Goal: Transaction & Acquisition: Purchase product/service

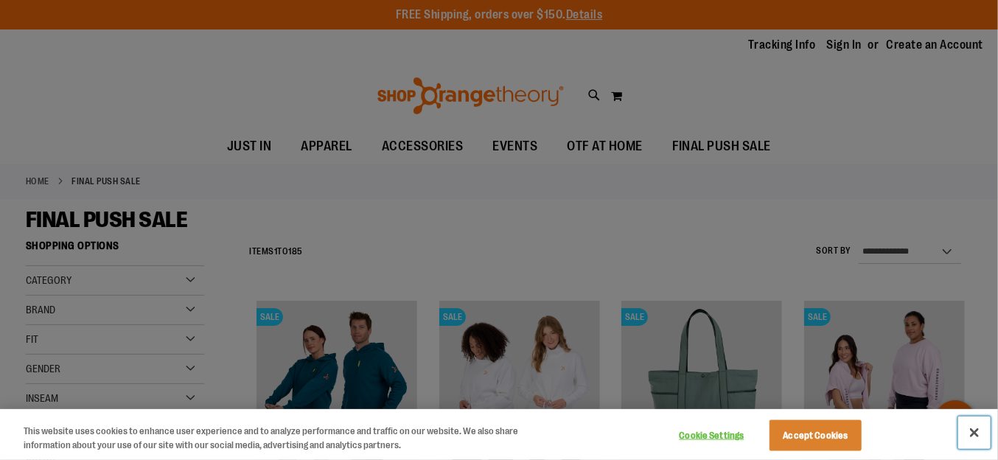
click at [376, 94] on button "Close" at bounding box center [975, 433] width 32 height 32
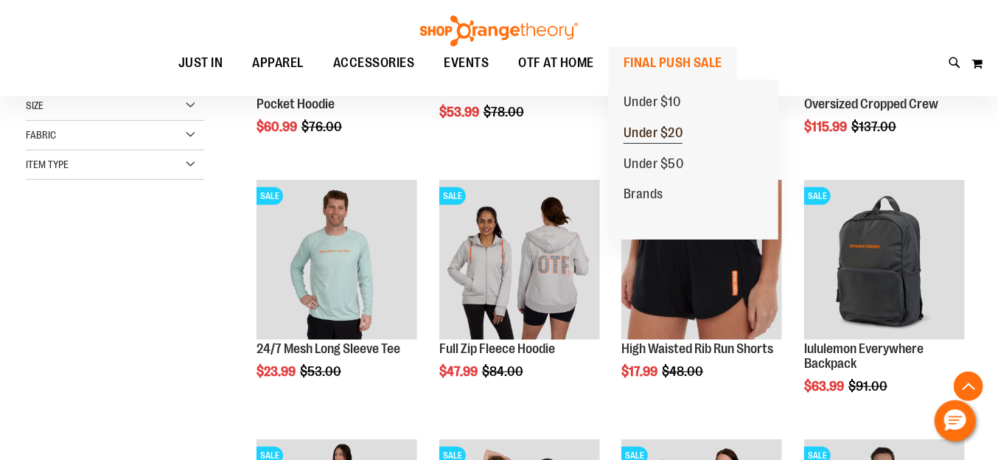
scroll to position [442, 0]
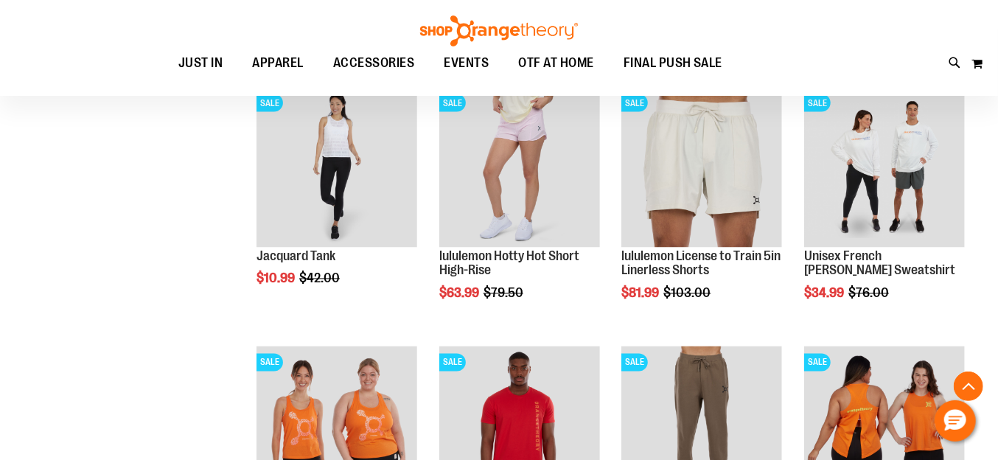
scroll to position [1474, 0]
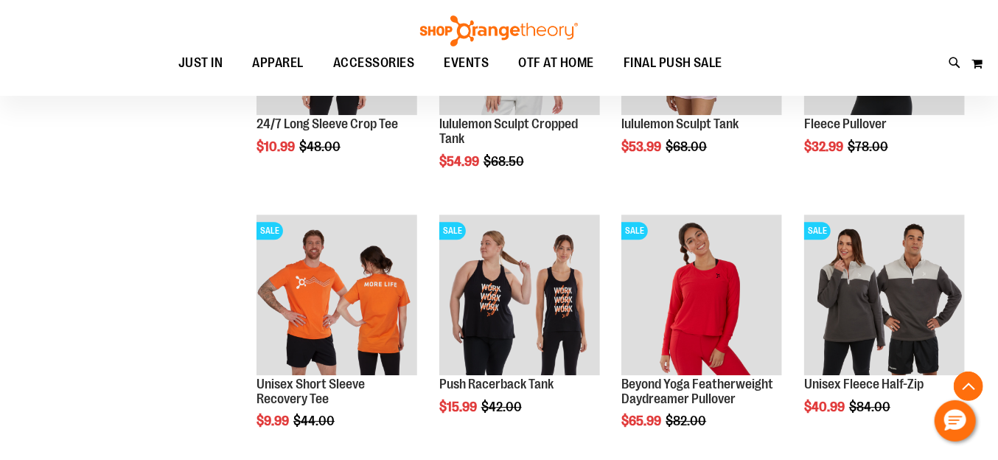
scroll to position [1917, 0]
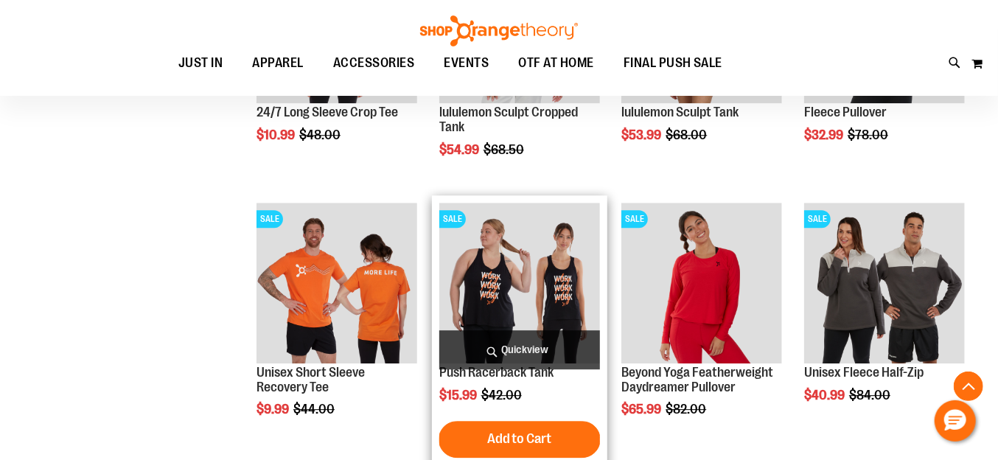
click at [376, 94] on img "product" at bounding box center [520, 283] width 161 height 161
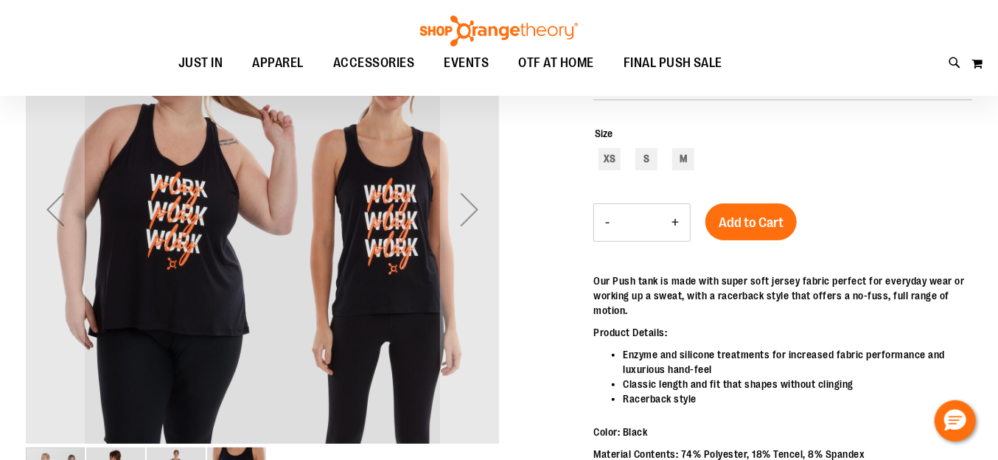
scroll to position [73, 0]
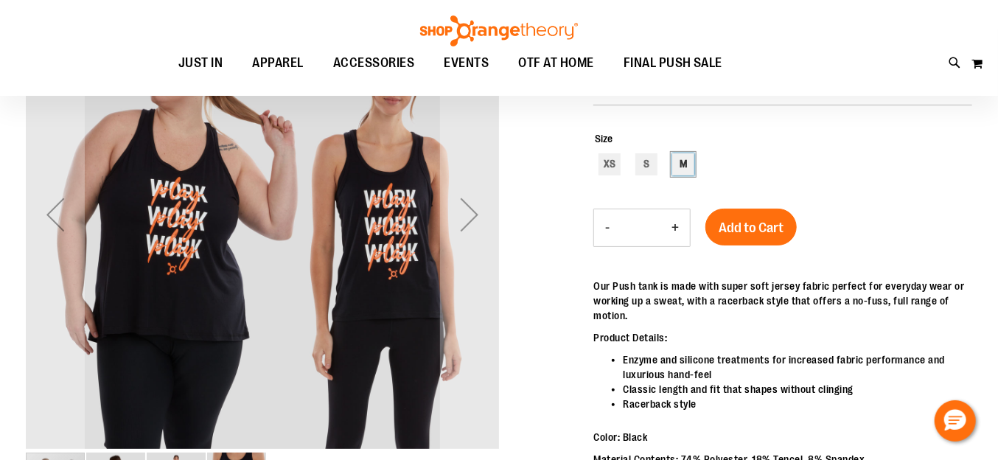
click at [678, 161] on div "M" at bounding box center [684, 164] width 22 height 22
type input "***"
click at [745, 212] on button "Add to Cart" at bounding box center [751, 227] width 91 height 37
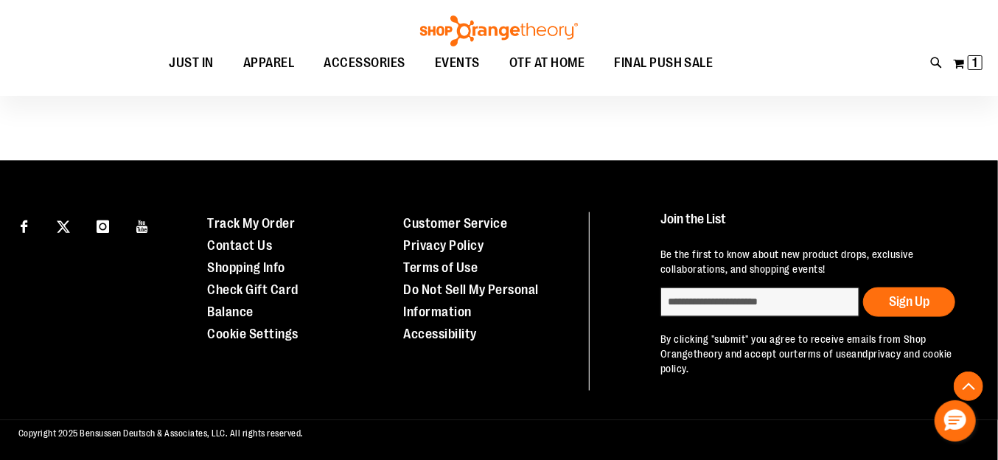
scroll to position [858, 0]
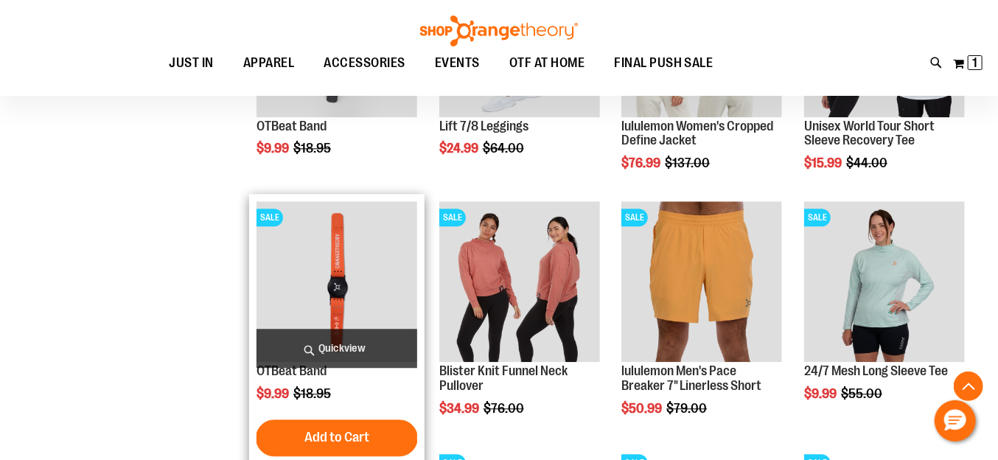
scroll to position [1743, 0]
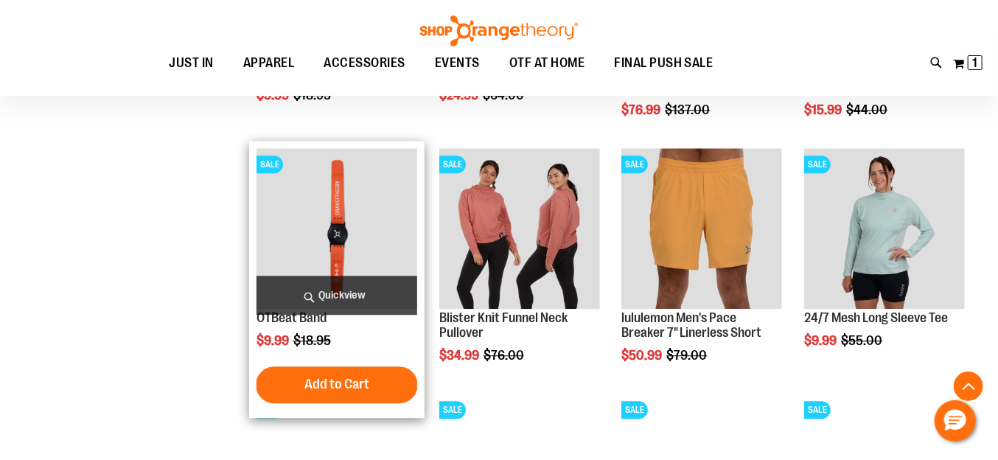
click at [298, 250] on img "product" at bounding box center [337, 228] width 161 height 161
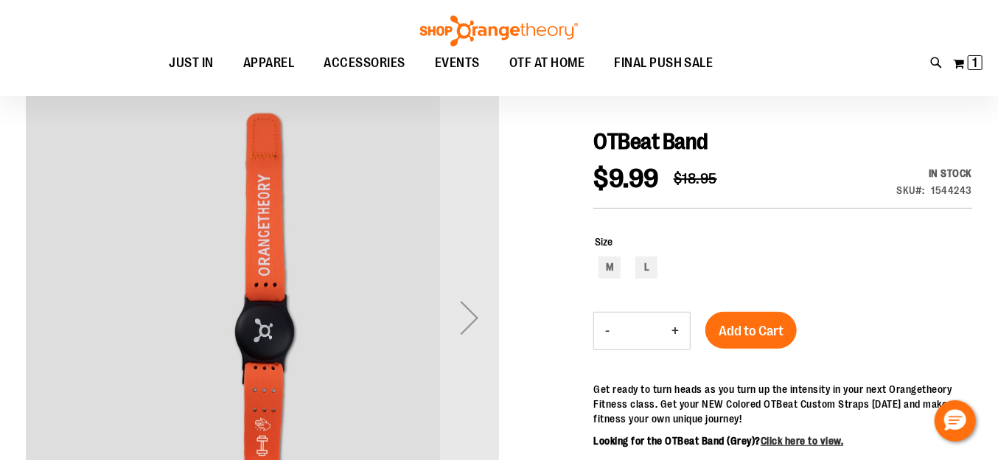
scroll to position [147, 0]
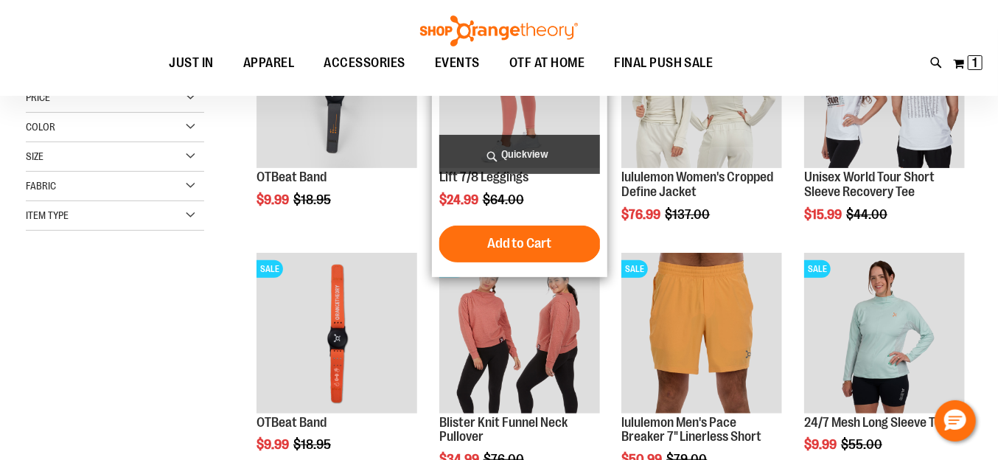
scroll to position [205, 0]
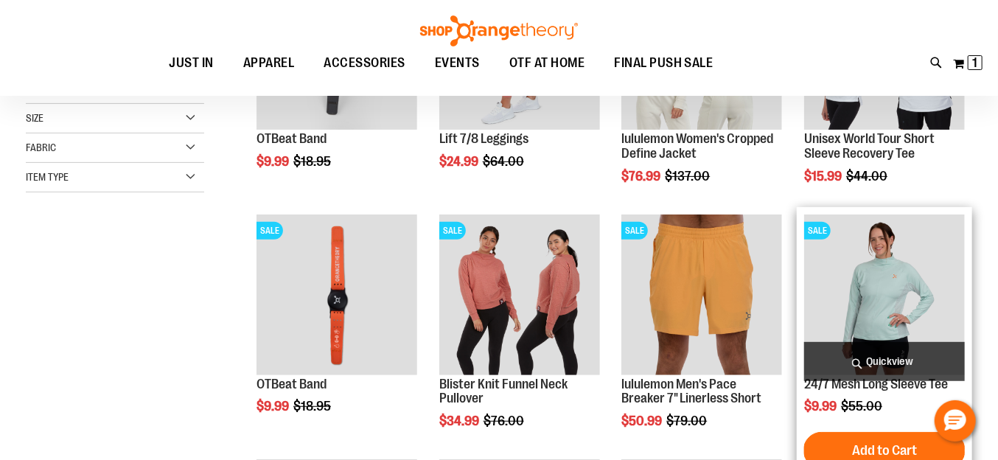
click at [877, 295] on img "product" at bounding box center [885, 295] width 161 height 161
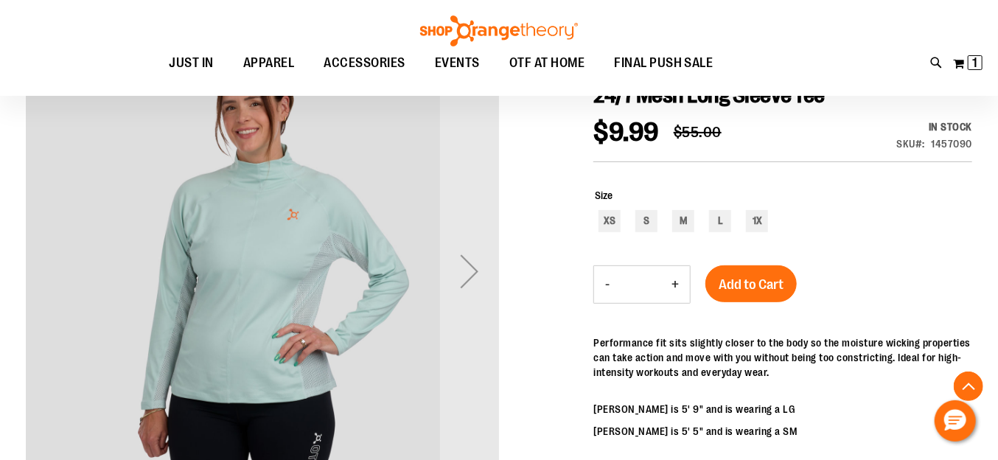
scroll to position [147, 0]
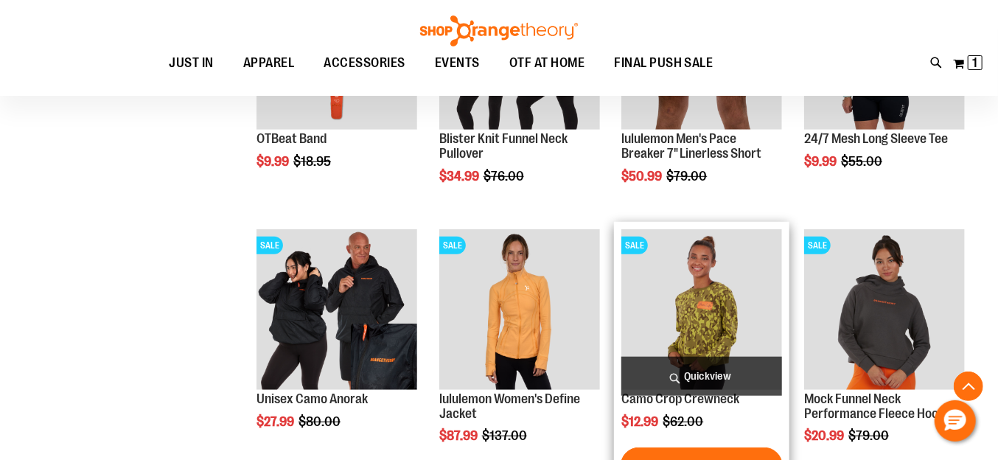
scroll to position [470, 0]
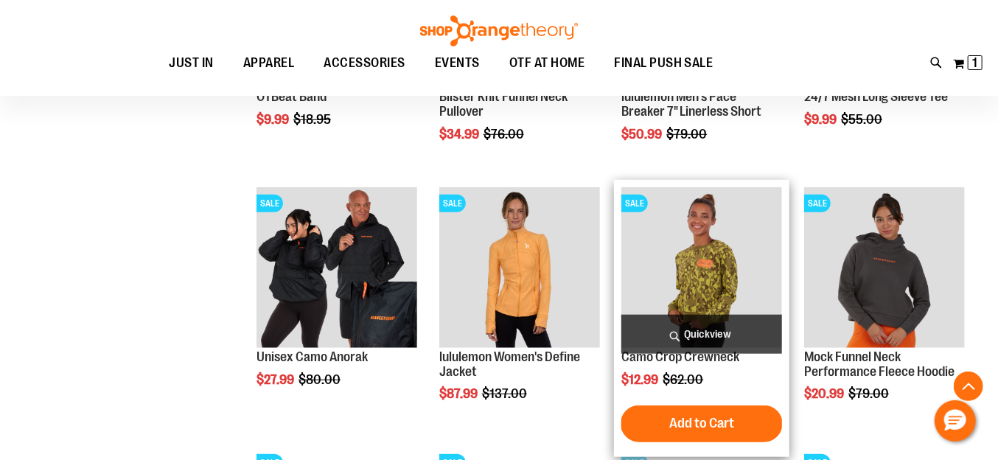
click at [723, 279] on img "product" at bounding box center [702, 267] width 161 height 161
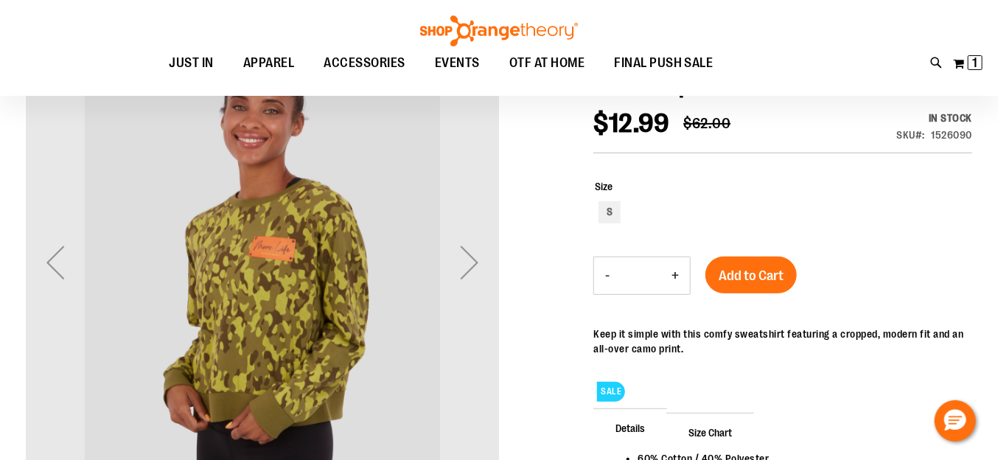
scroll to position [147, 0]
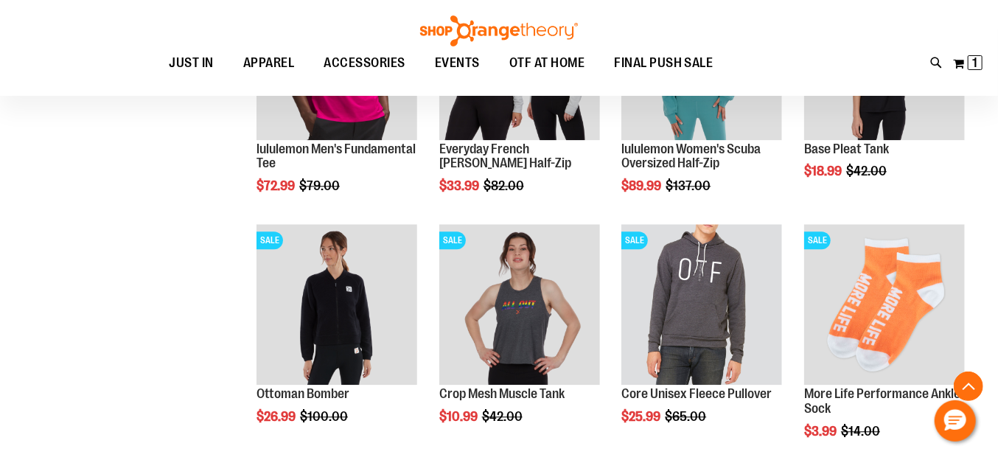
scroll to position [1632, 0]
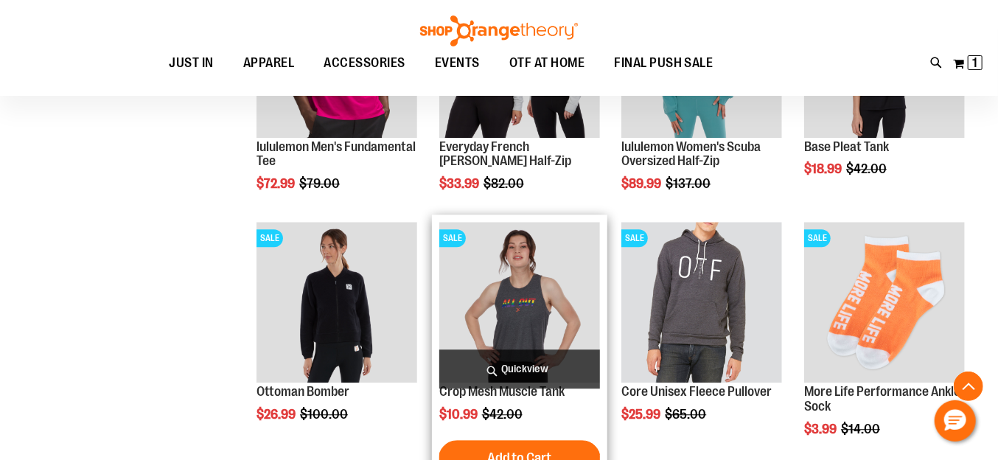
click at [552, 308] on img "product" at bounding box center [520, 302] width 161 height 161
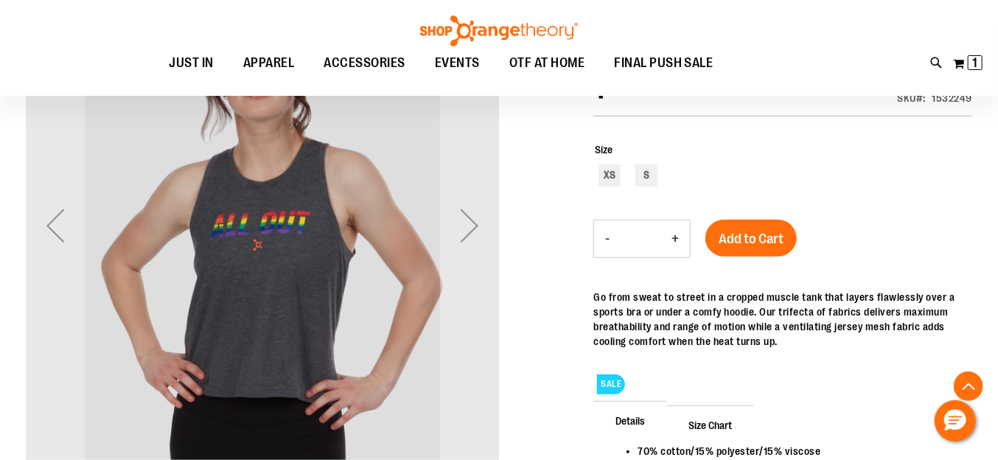
scroll to position [149, 0]
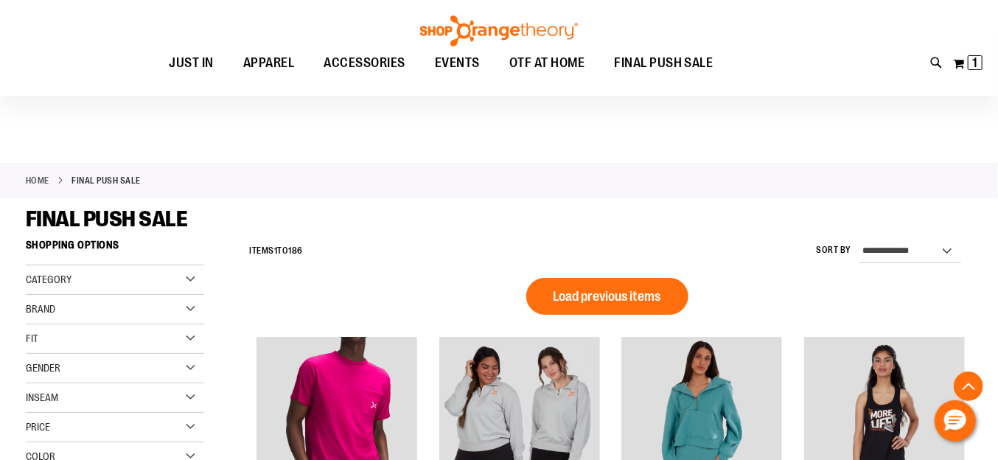
scroll to position [858, 0]
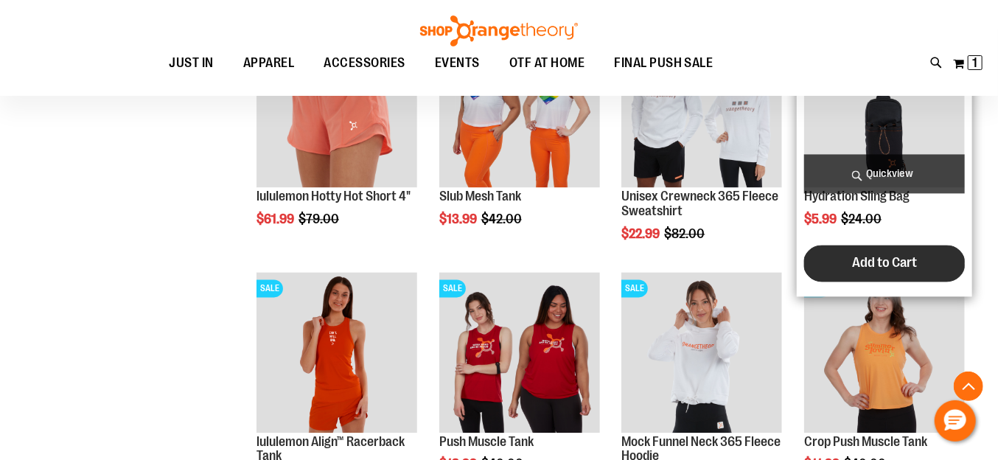
scroll to position [1300, 0]
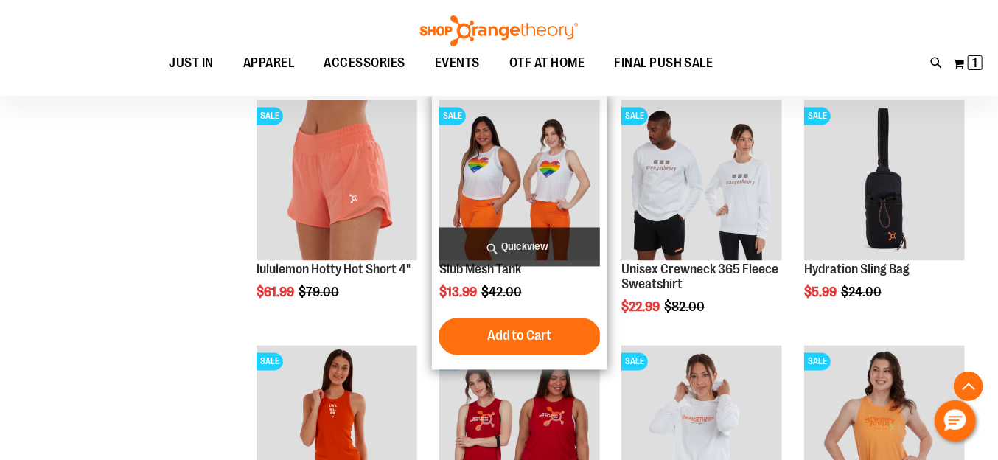
click at [522, 181] on img "product" at bounding box center [520, 180] width 161 height 161
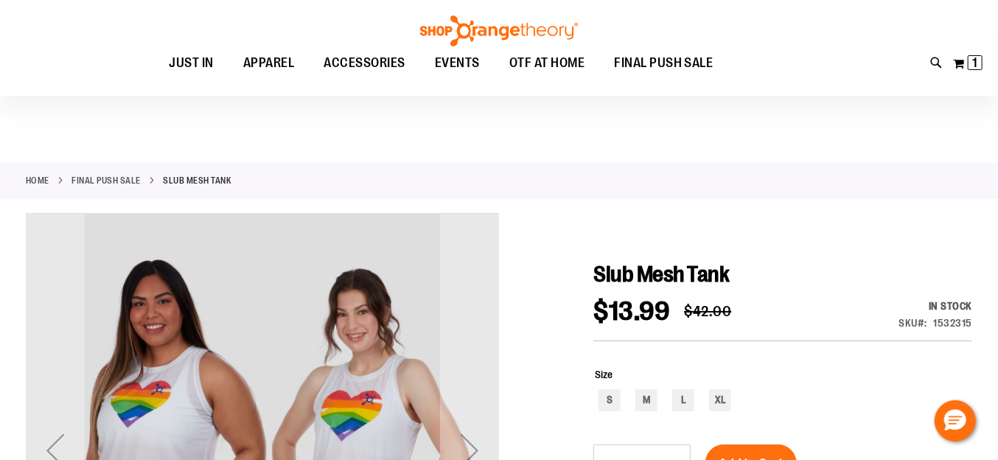
scroll to position [220, 0]
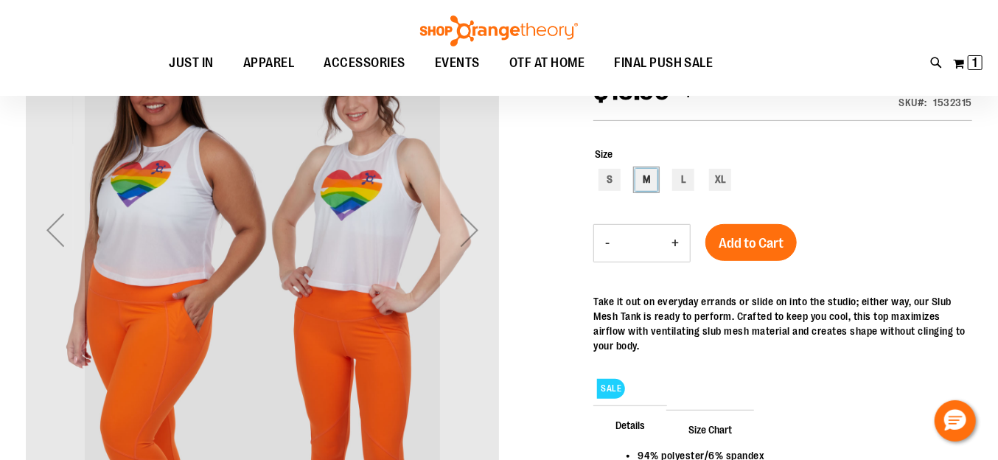
click at [651, 176] on div "M" at bounding box center [647, 180] width 22 height 22
type input "***"
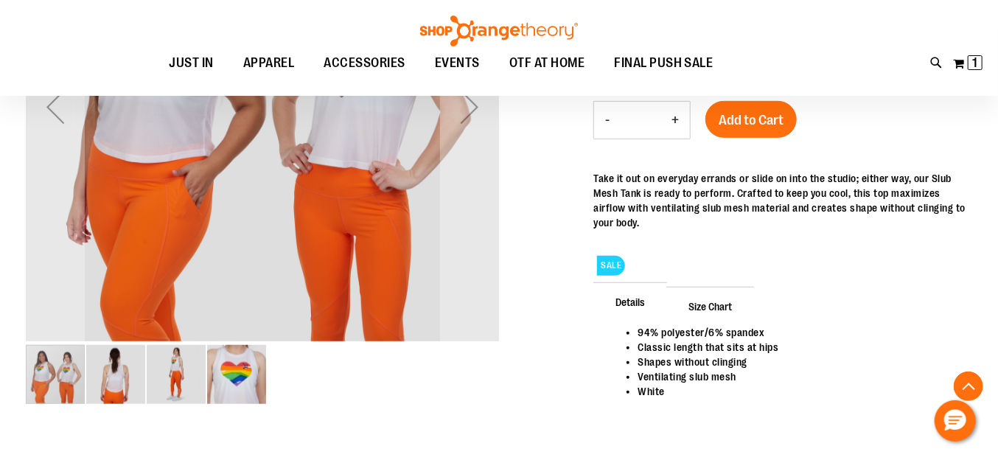
scroll to position [442, 0]
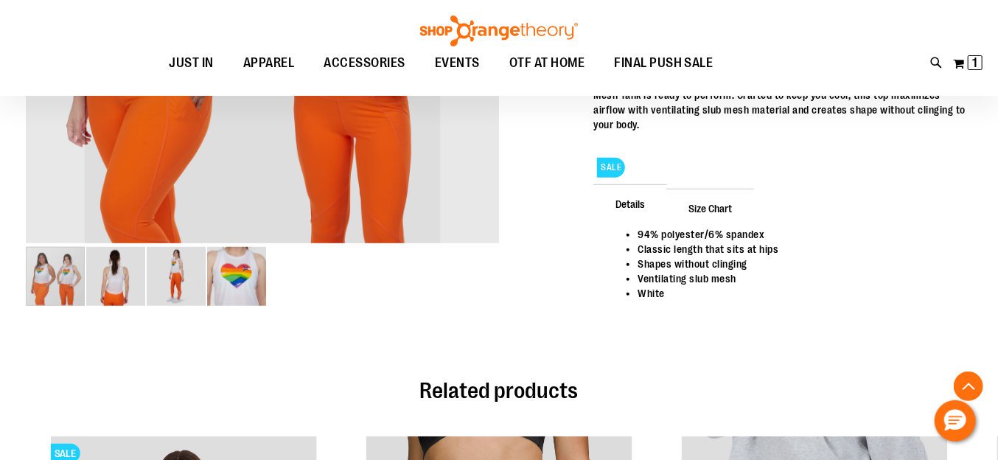
drag, startPoint x: 39, startPoint y: 268, endPoint x: 82, endPoint y: 270, distance: 42.8
click at [45, 267] on div "carousel" at bounding box center [55, 276] width 59 height 59
drag, startPoint x: 117, startPoint y: 279, endPoint x: 126, endPoint y: 279, distance: 9.6
click at [119, 279] on img "image 2 of 4" at bounding box center [115, 276] width 59 height 59
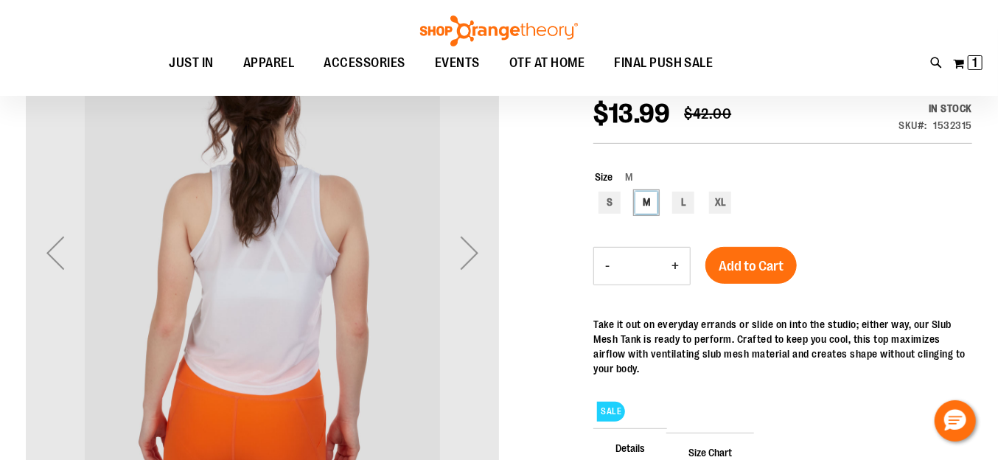
scroll to position [147, 0]
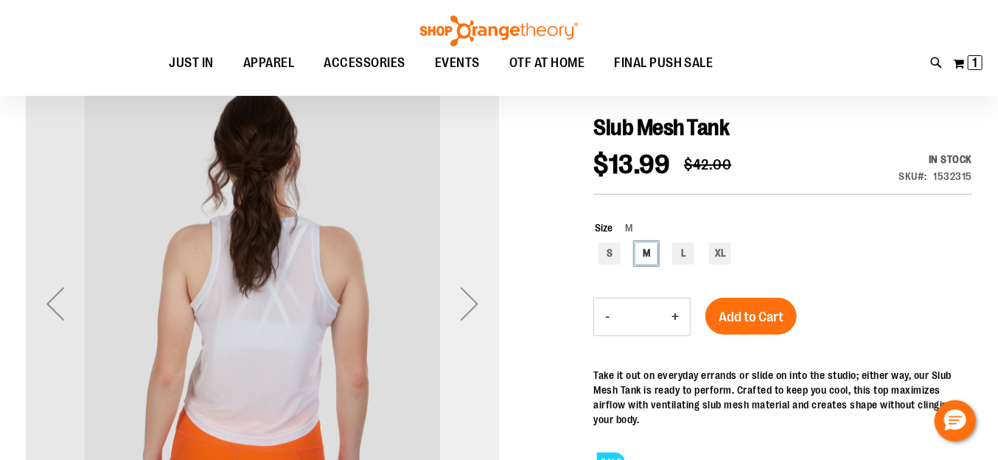
click at [473, 305] on div "Next" at bounding box center [469, 303] width 59 height 59
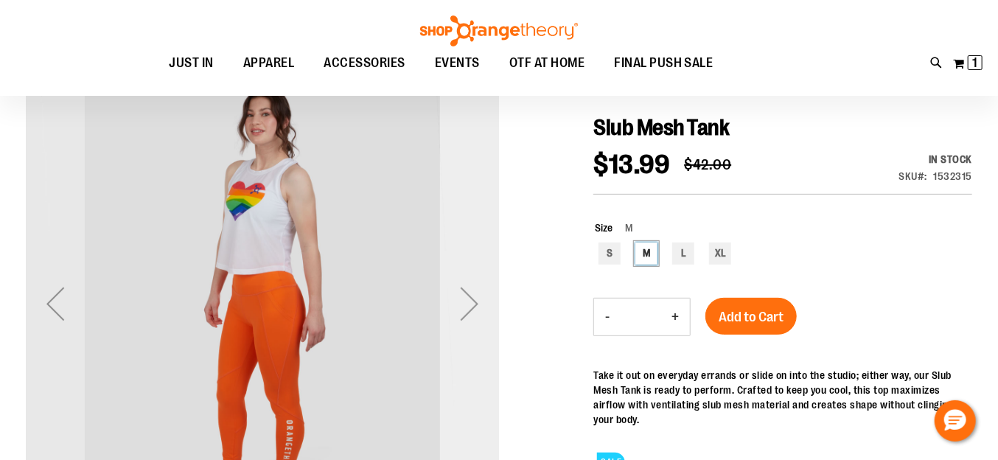
click at [476, 305] on div "Next" at bounding box center [469, 303] width 59 height 59
